Goal: Information Seeking & Learning: Learn about a topic

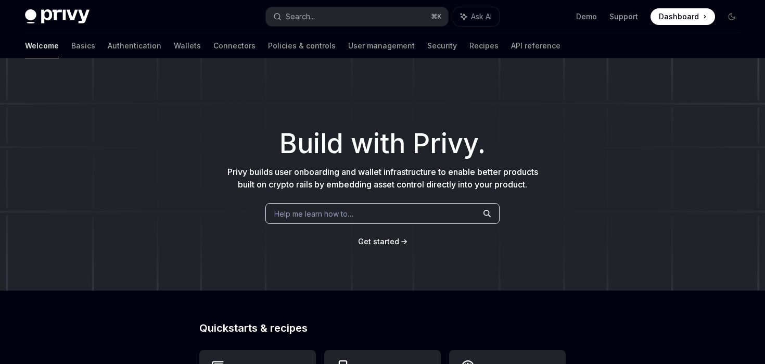
click at [66, 15] on img at bounding box center [57, 16] width 65 height 15
click at [71, 45] on link "Basics" at bounding box center [83, 45] width 24 height 25
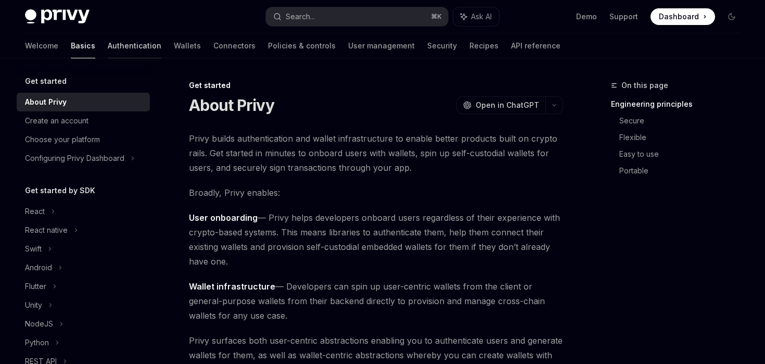
click at [108, 50] on link "Authentication" at bounding box center [135, 45] width 54 height 25
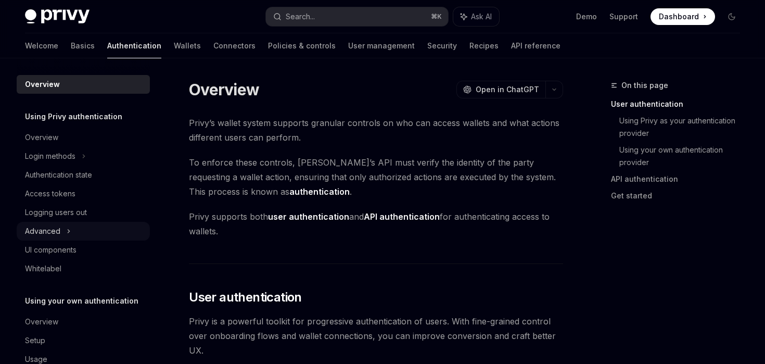
click at [78, 226] on div "Advanced" at bounding box center [83, 231] width 133 height 19
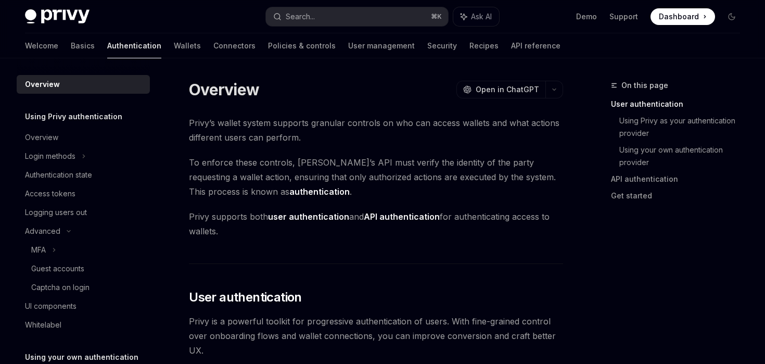
click at [90, 9] on div "Privy Docs home page" at bounding box center [141, 16] width 233 height 15
click at [64, 10] on img at bounding box center [57, 16] width 65 height 15
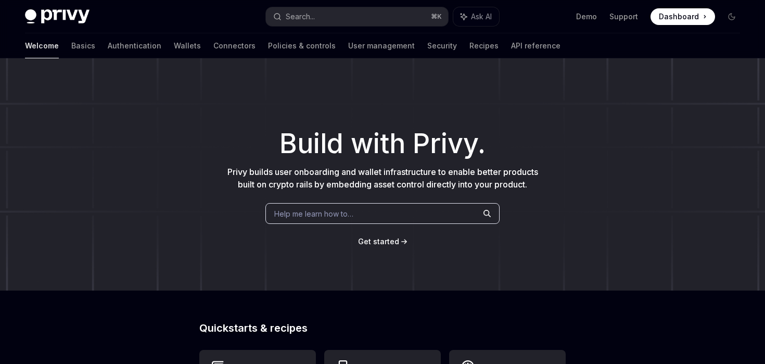
type textarea "*"
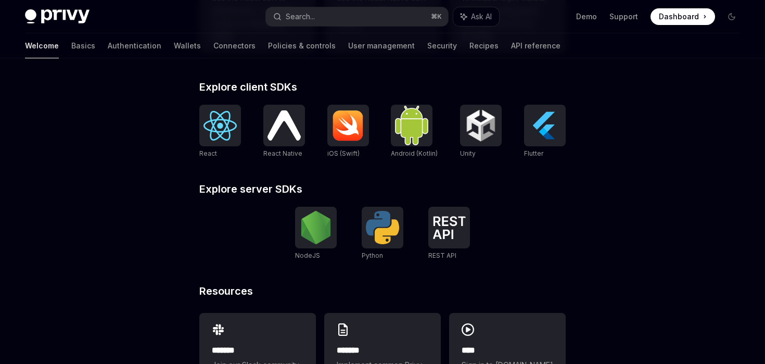
scroll to position [458, 0]
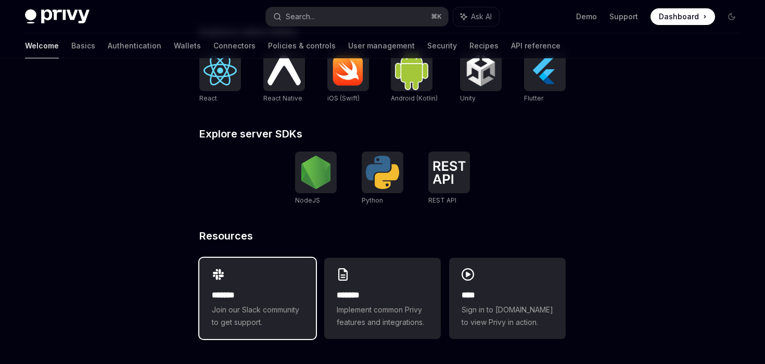
click at [289, 298] on h2 "*******" at bounding box center [258, 295] width 92 height 12
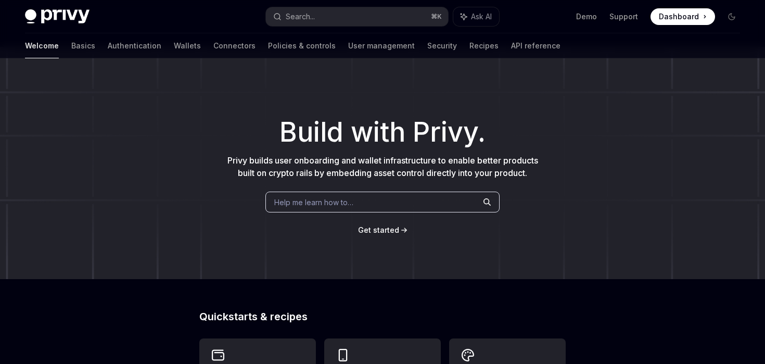
scroll to position [0, 0]
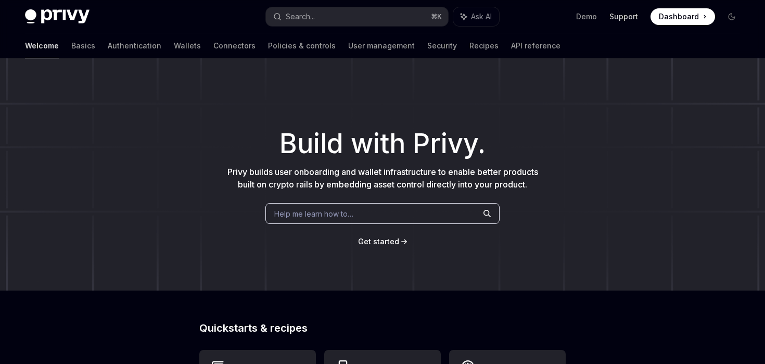
click at [619, 16] on link "Support" at bounding box center [623, 16] width 29 height 10
click at [588, 15] on link "Demo" at bounding box center [586, 16] width 21 height 10
